Goal: Transaction & Acquisition: Book appointment/travel/reservation

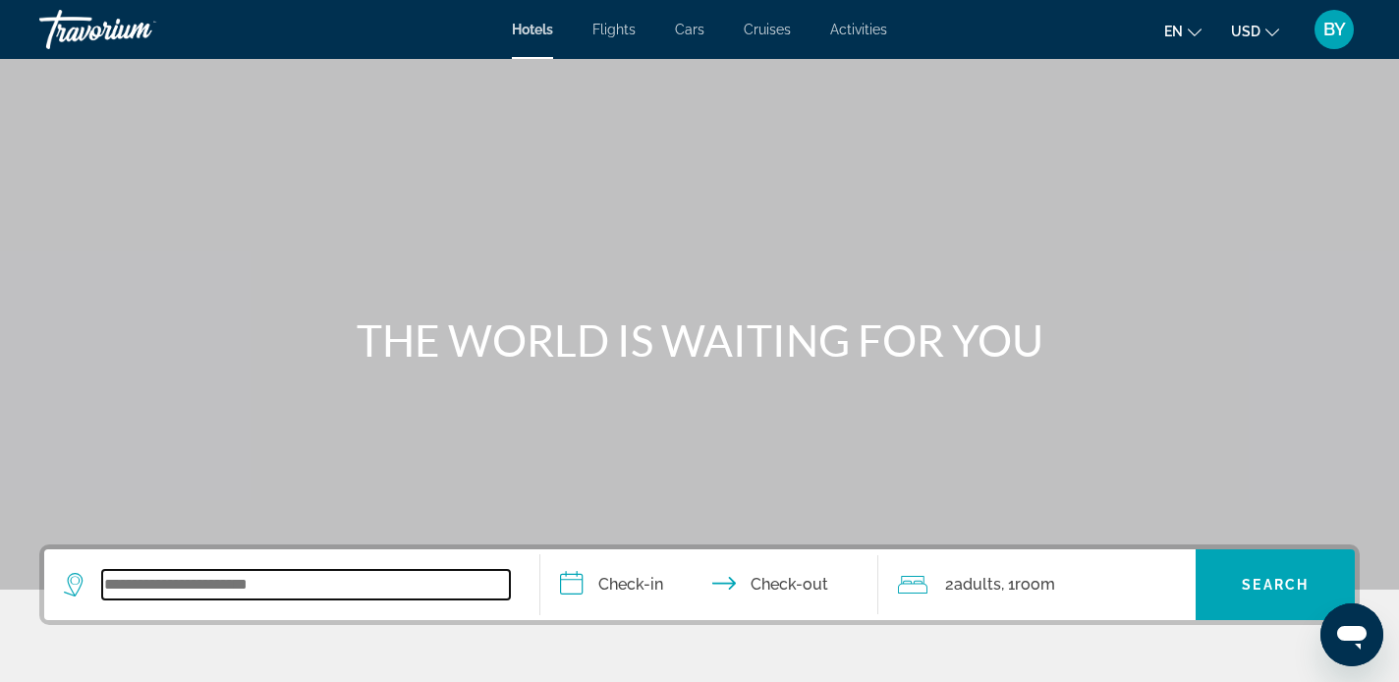
click at [133, 578] on input "Search widget" at bounding box center [306, 584] width 408 height 29
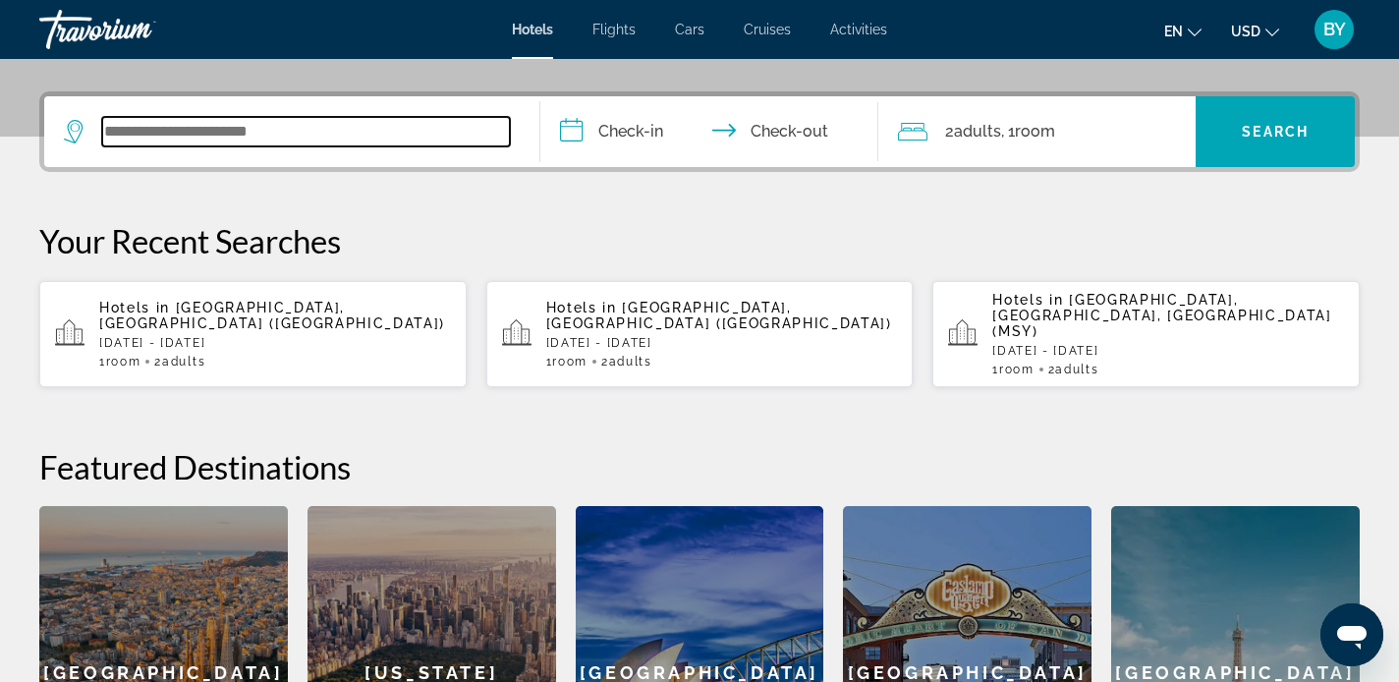
scroll to position [481, 0]
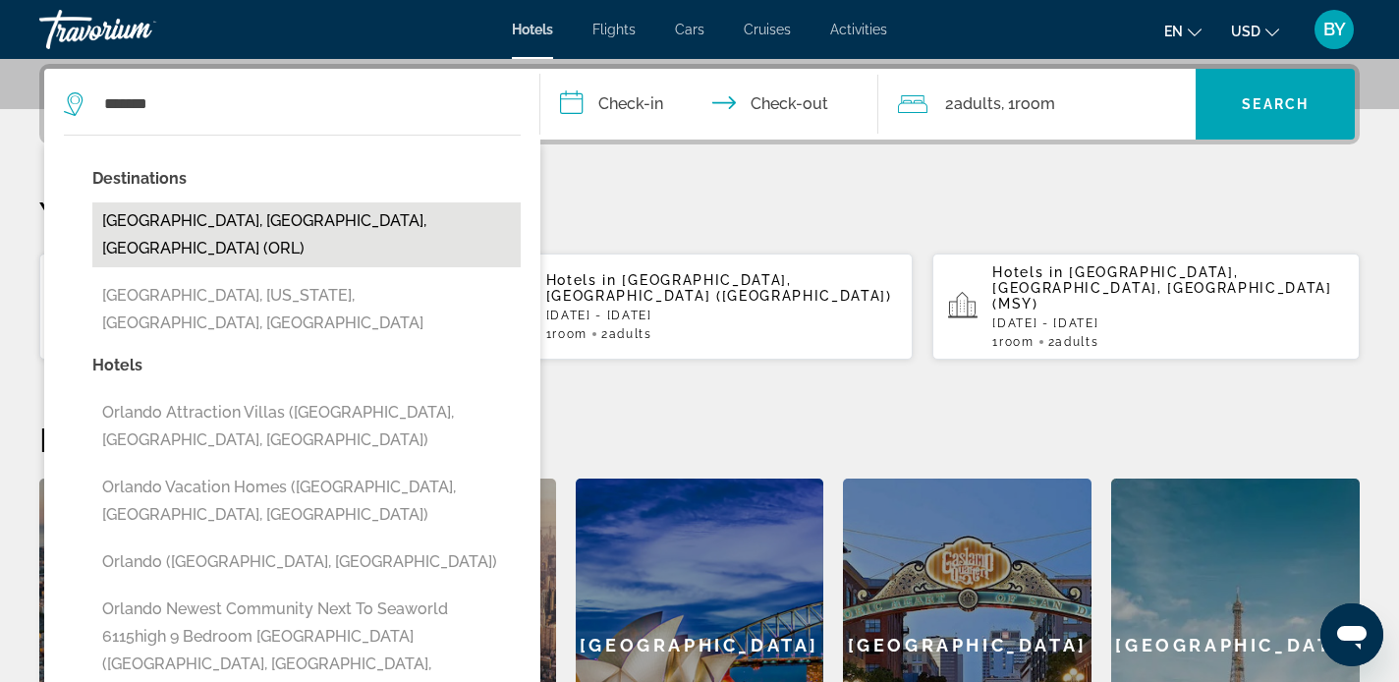
click at [317, 223] on button "[GEOGRAPHIC_DATA], [GEOGRAPHIC_DATA], [GEOGRAPHIC_DATA] (ORL)" at bounding box center [306, 234] width 428 height 65
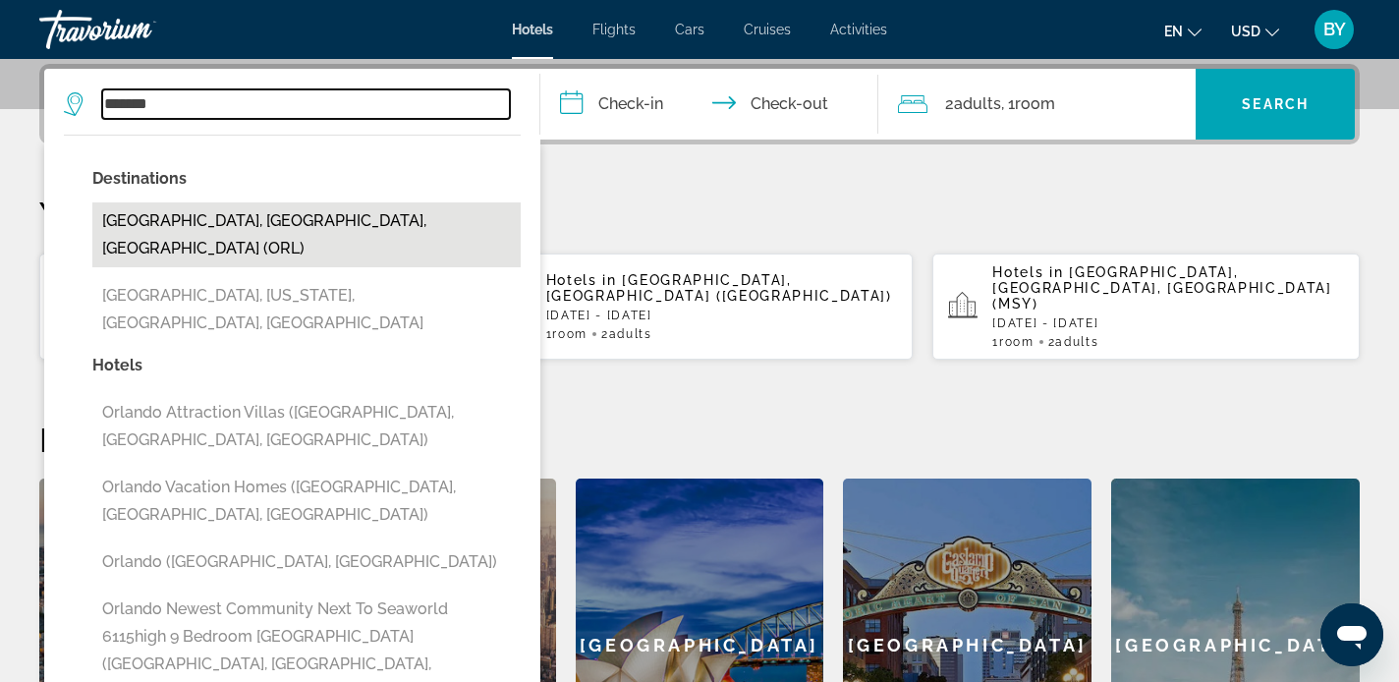
type input "**********"
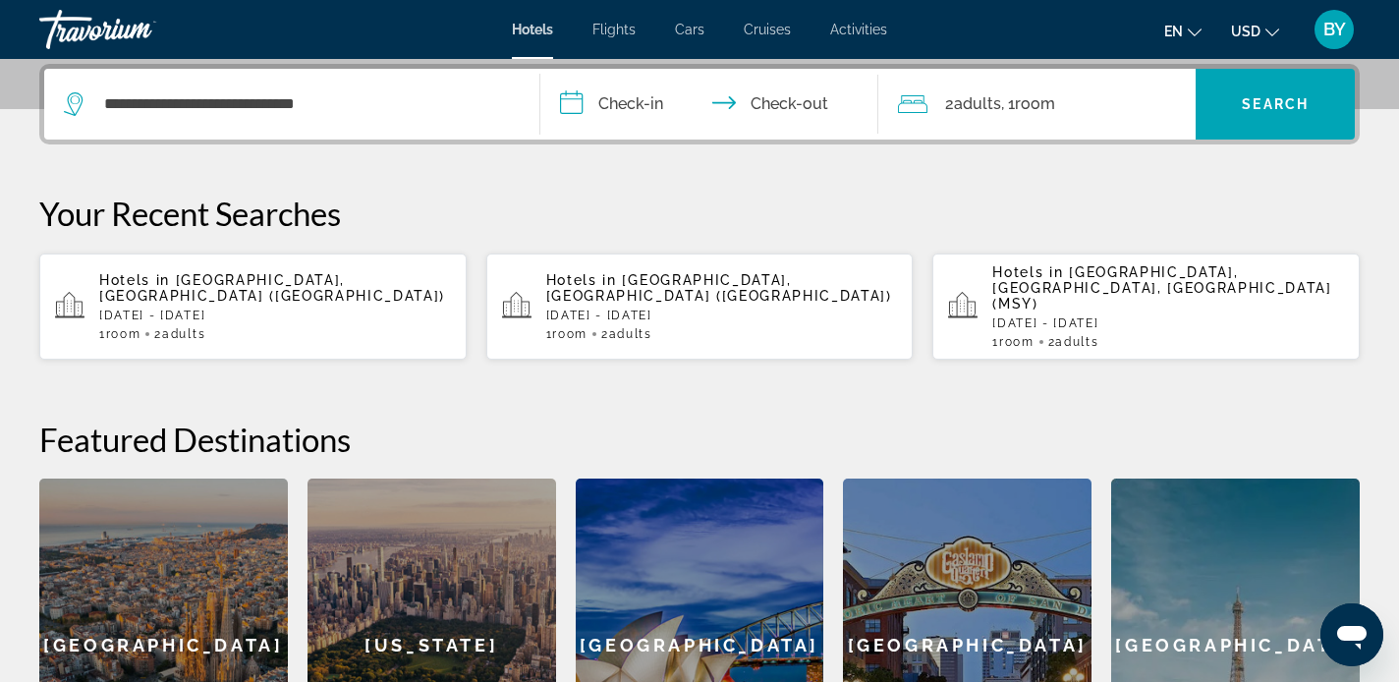
click at [619, 105] on input "**********" at bounding box center [714, 107] width 346 height 77
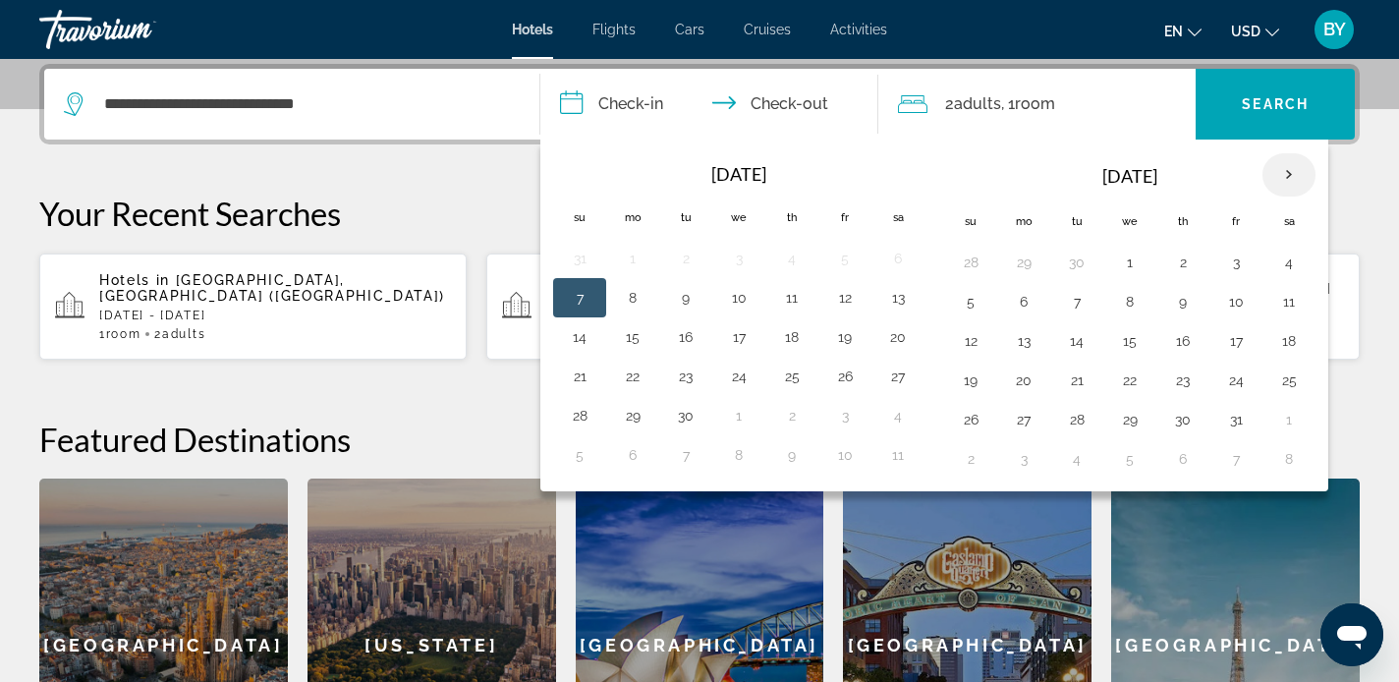
click at [1287, 175] on th "Next month" at bounding box center [1289, 174] width 53 height 43
click at [1234, 423] on button "27" at bounding box center [1236, 420] width 31 height 28
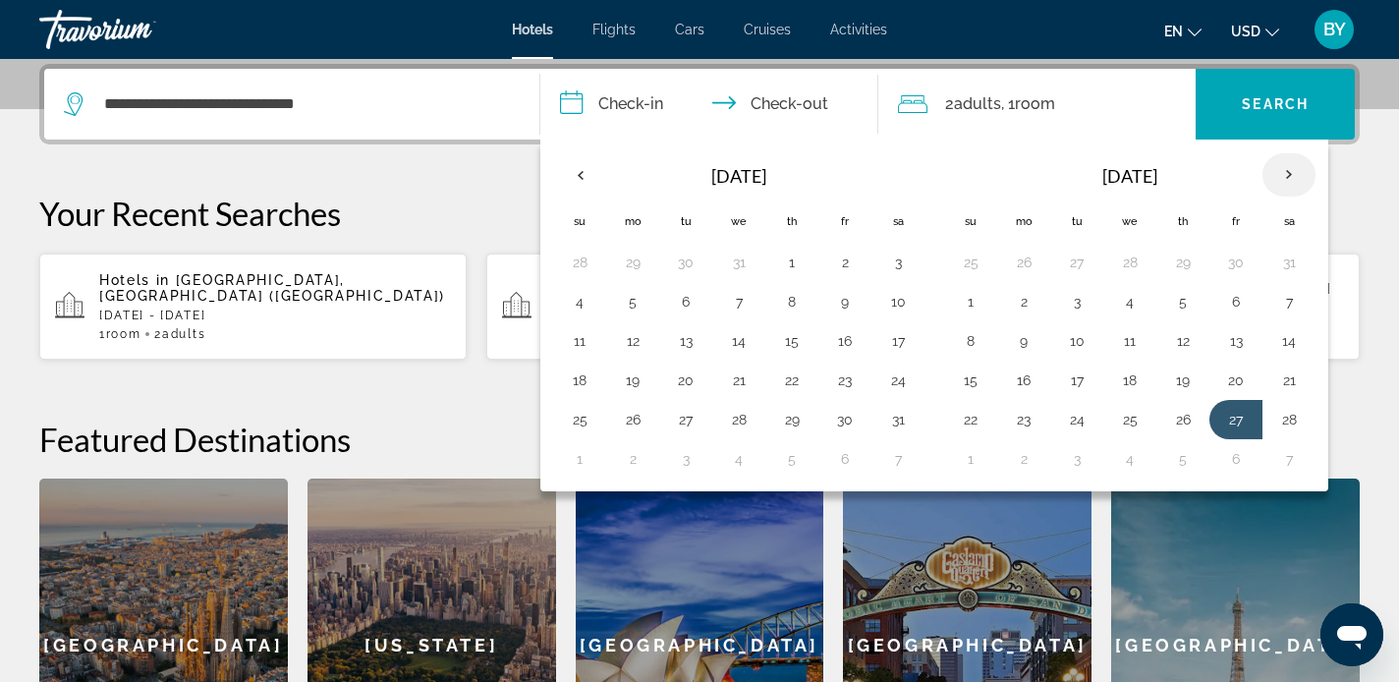
click at [1288, 178] on th "Next month" at bounding box center [1289, 174] width 53 height 43
click at [973, 303] on button "1" at bounding box center [970, 302] width 31 height 28
type input "**********"
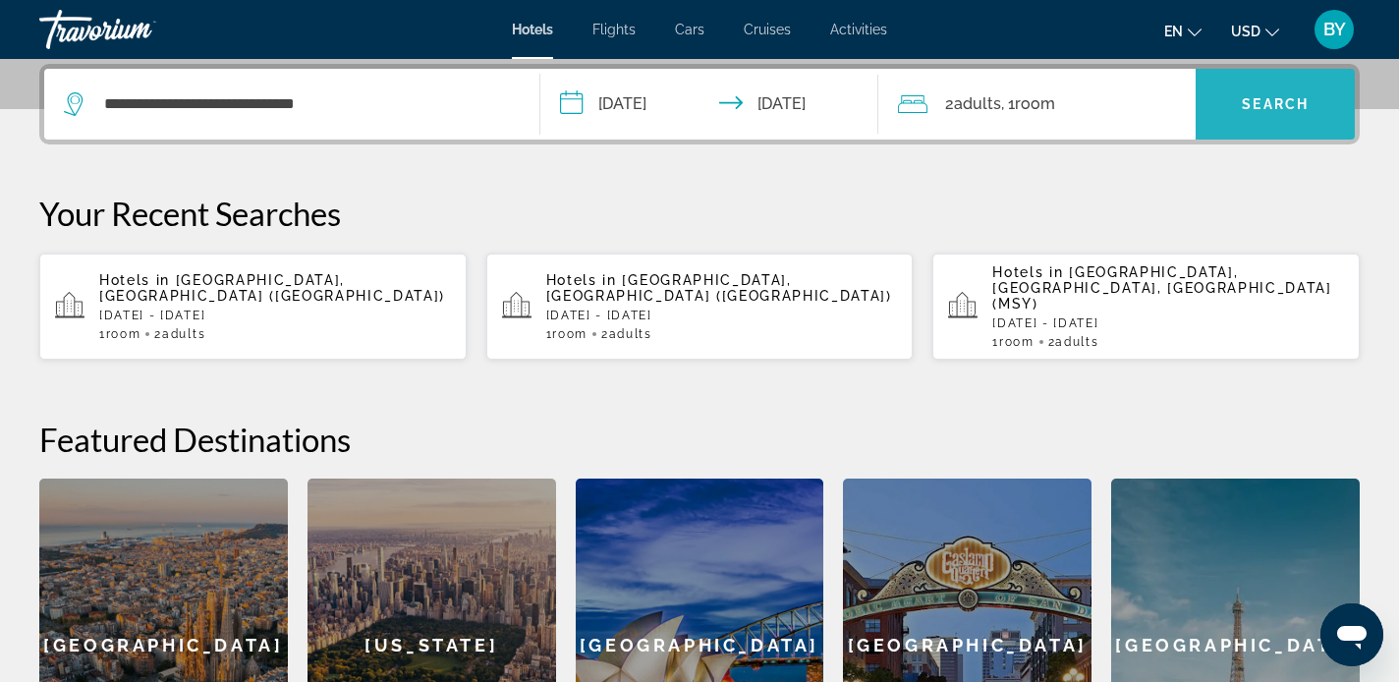
click at [1262, 106] on span "Search" at bounding box center [1275, 104] width 67 height 16
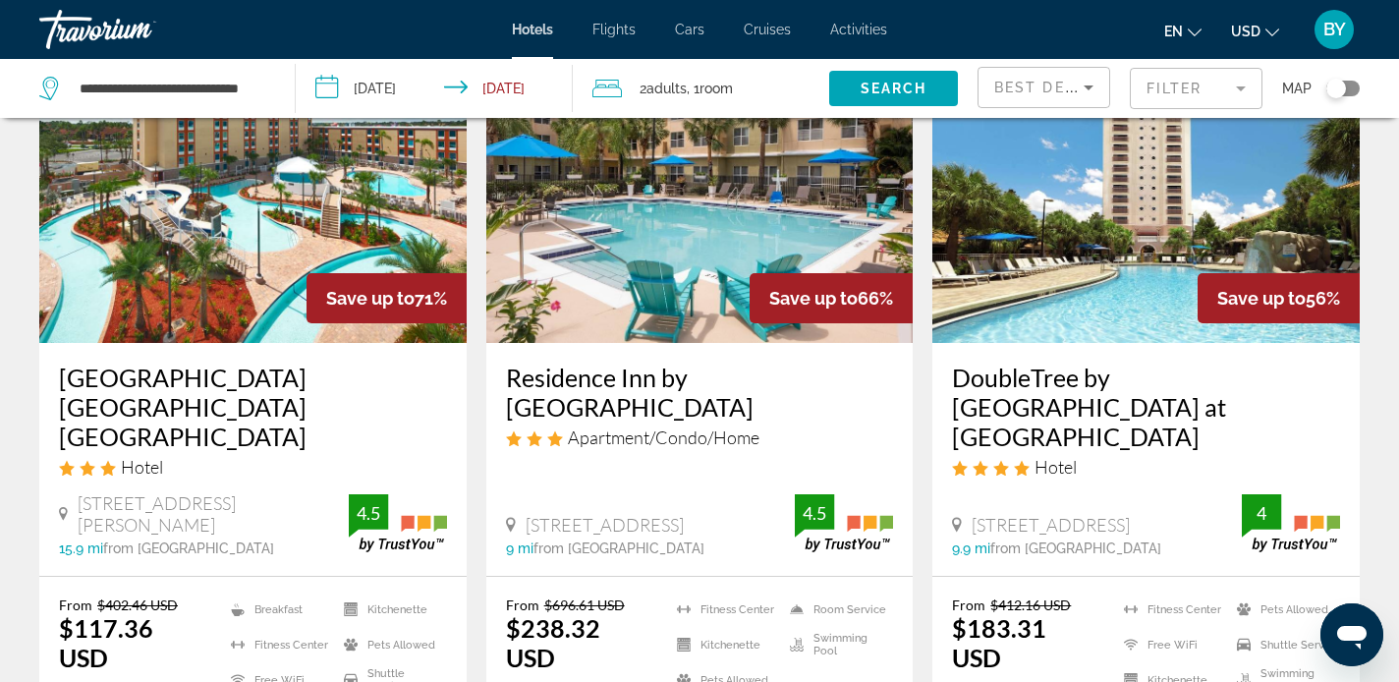
scroll to position [162, 0]
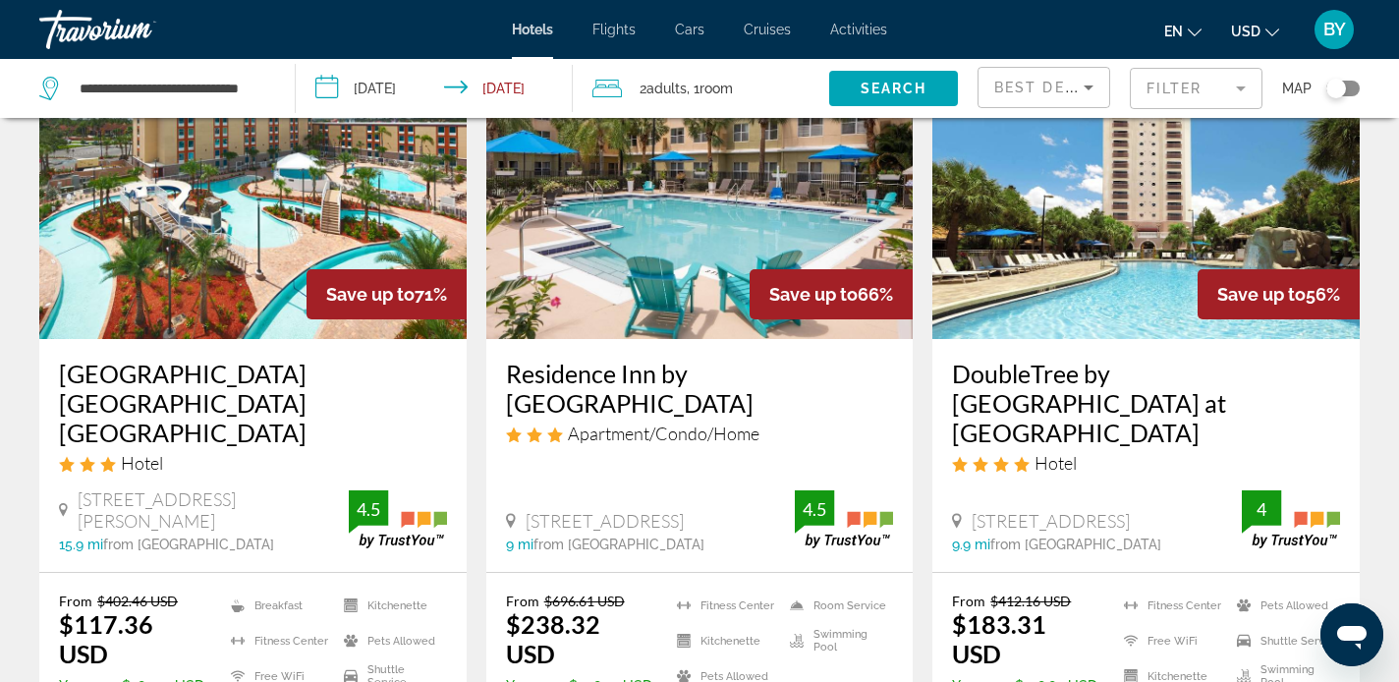
click at [1052, 384] on h3 "DoubleTree by [GEOGRAPHIC_DATA] at [GEOGRAPHIC_DATA]" at bounding box center [1146, 403] width 388 height 88
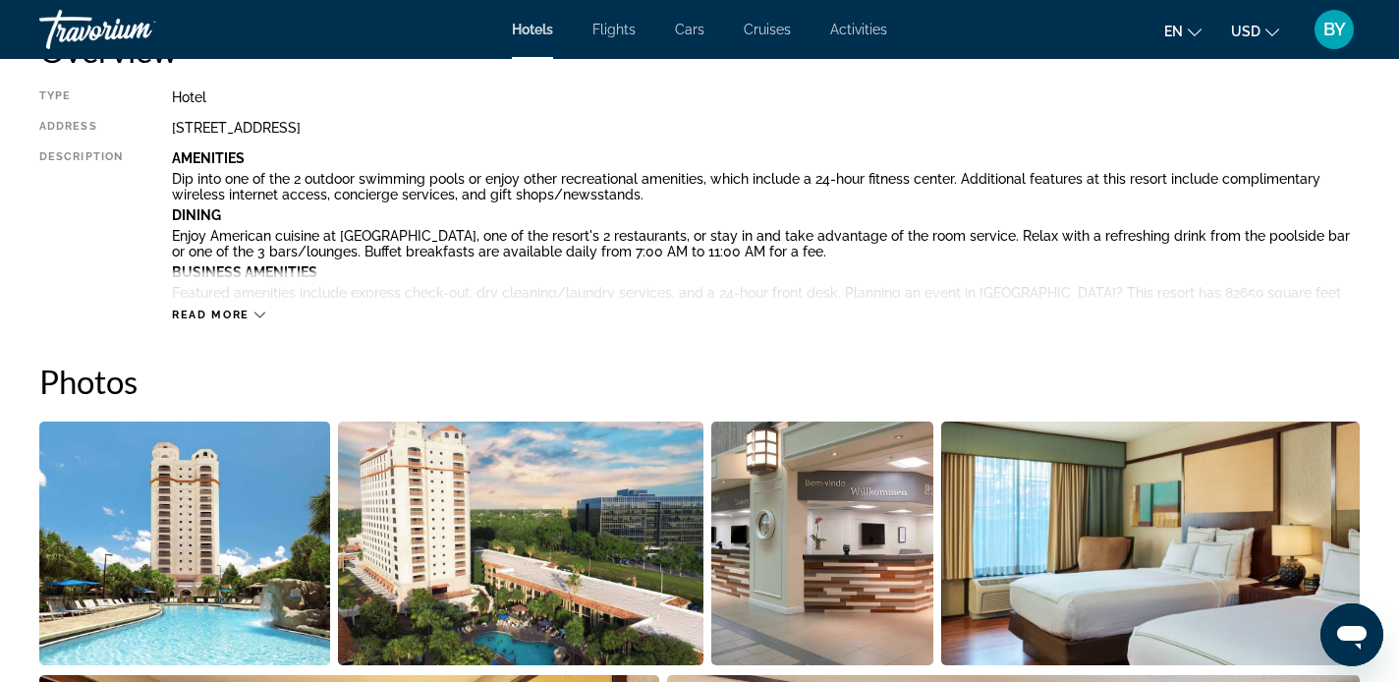
scroll to position [715, 0]
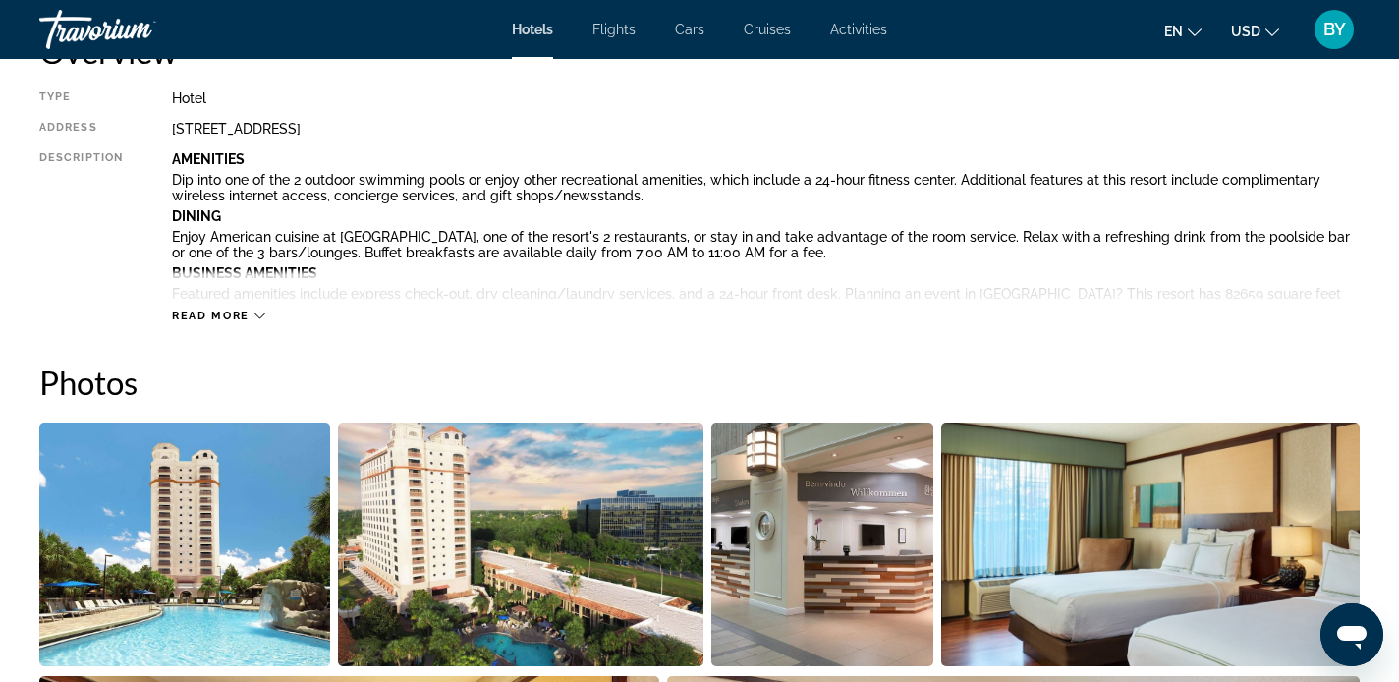
click at [255, 315] on icon "Main content" at bounding box center [260, 316] width 11 height 11
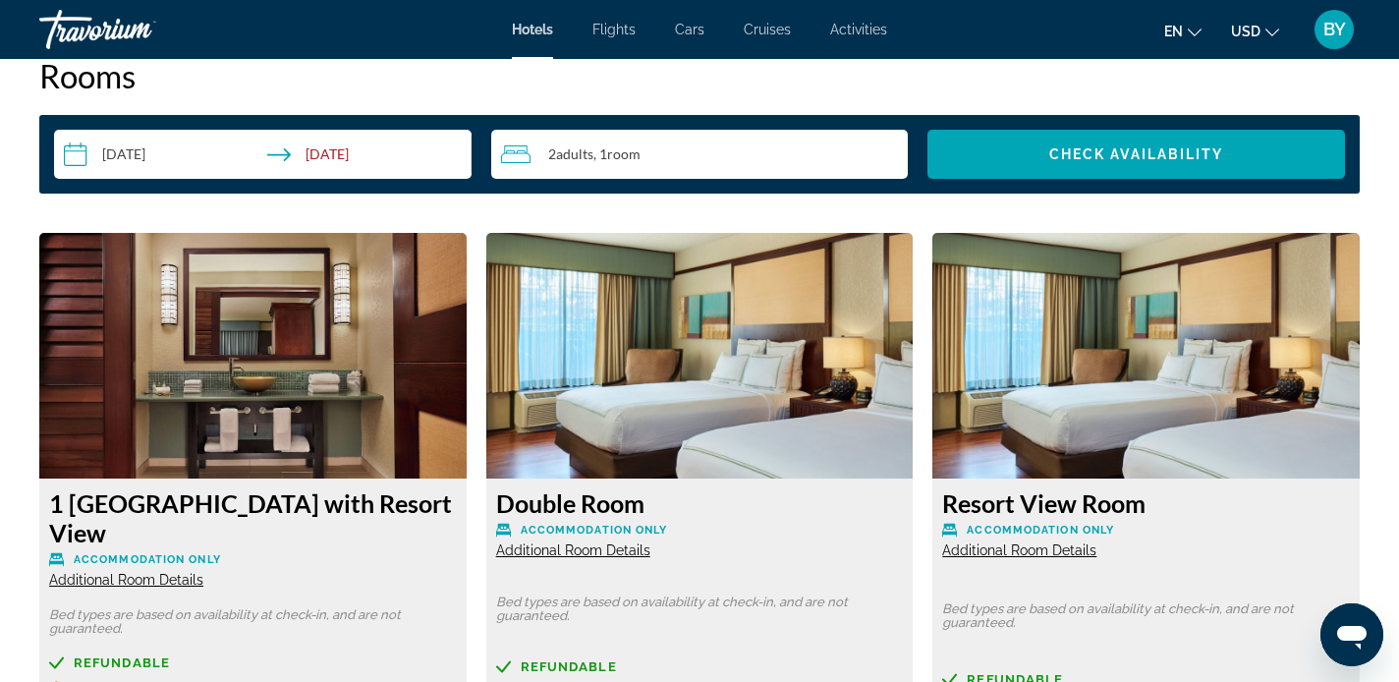
scroll to position [3816, 0]
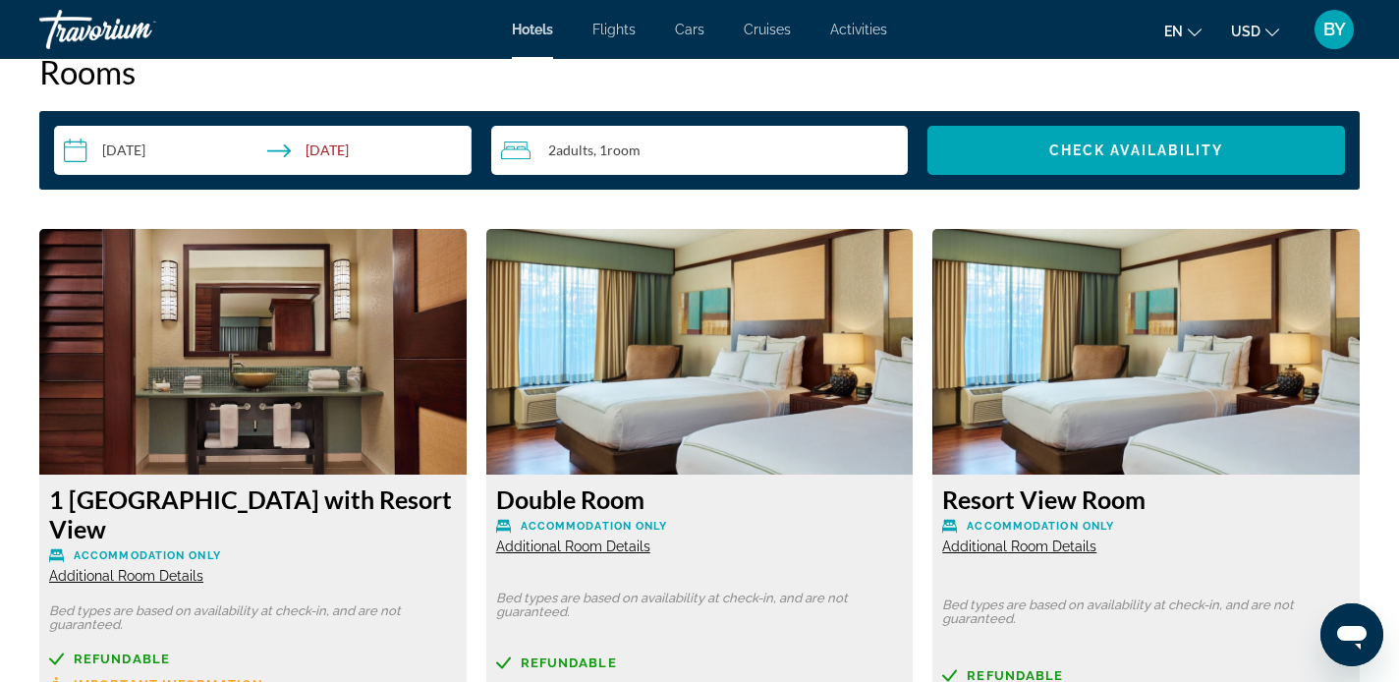
click at [214, 408] on img "Main content" at bounding box center [252, 352] width 427 height 246
click at [179, 488] on h3 "1 [GEOGRAPHIC_DATA] with Resort View" at bounding box center [253, 513] width 408 height 59
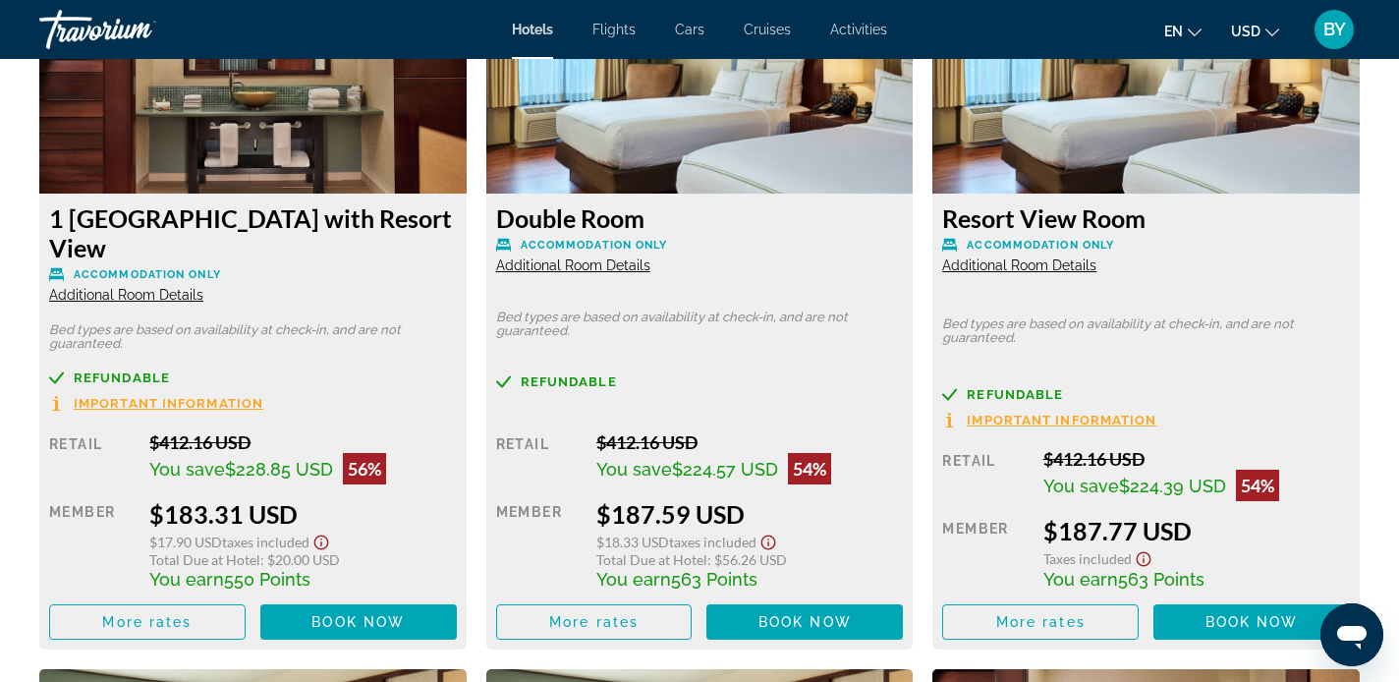
scroll to position [4102, 0]
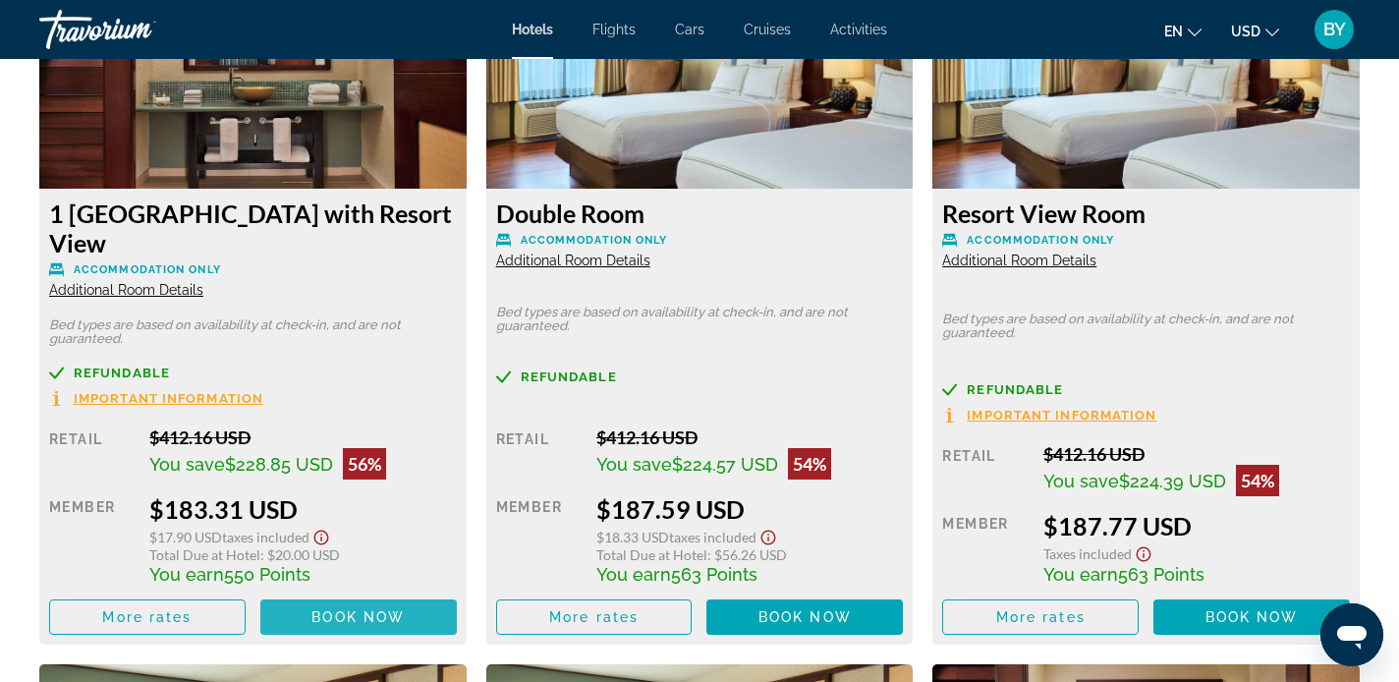
click at [339, 609] on span "Book now" at bounding box center [358, 617] width 93 height 16
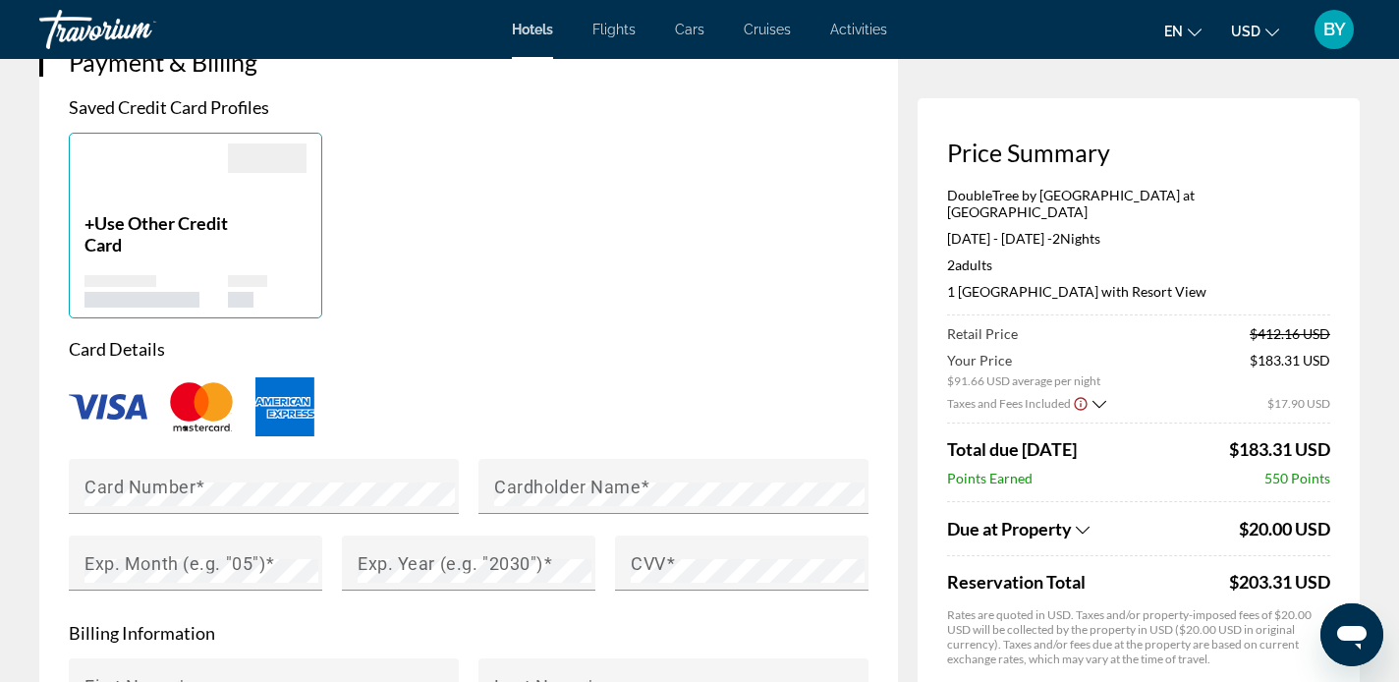
scroll to position [1520, 0]
